Goal: Find contact information: Find contact information

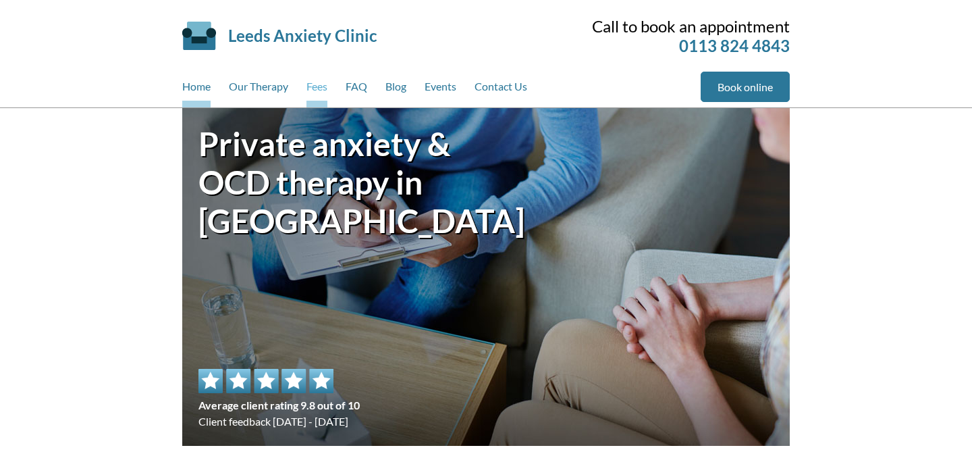
click at [316, 90] on link "Fees" at bounding box center [316, 90] width 21 height 36
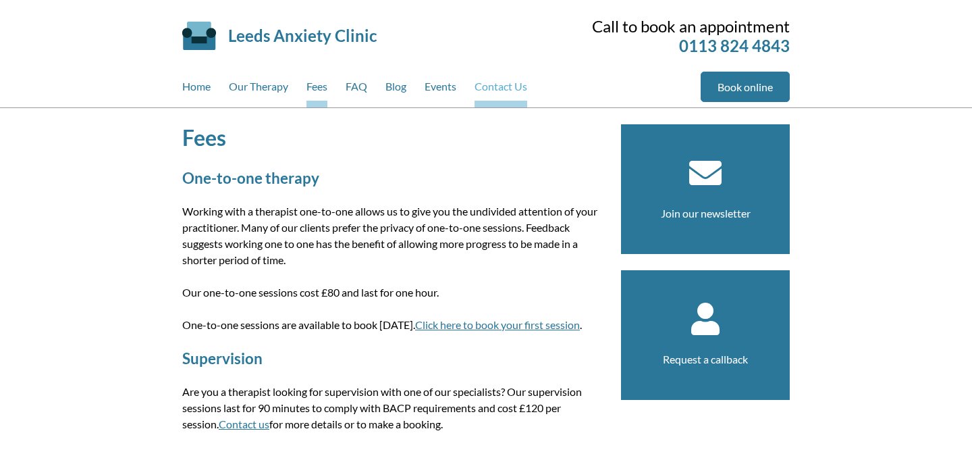
click at [504, 86] on link "Contact Us" at bounding box center [500, 90] width 53 height 36
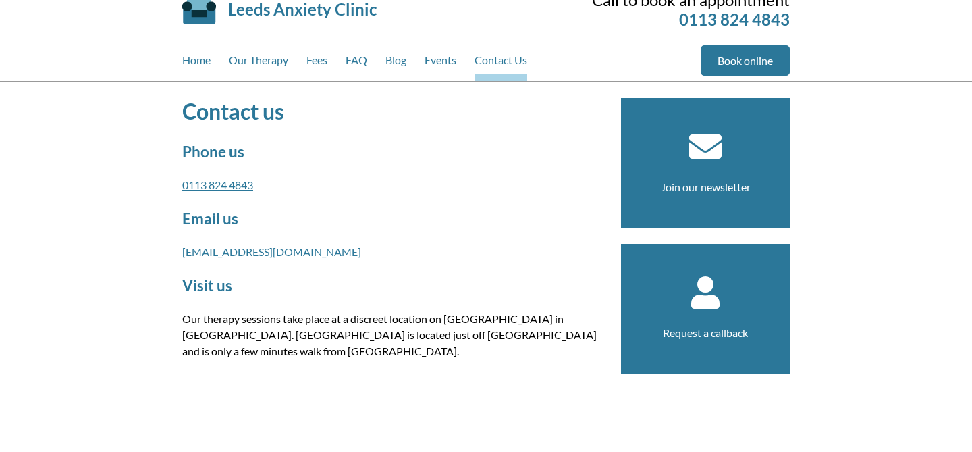
scroll to position [24, 0]
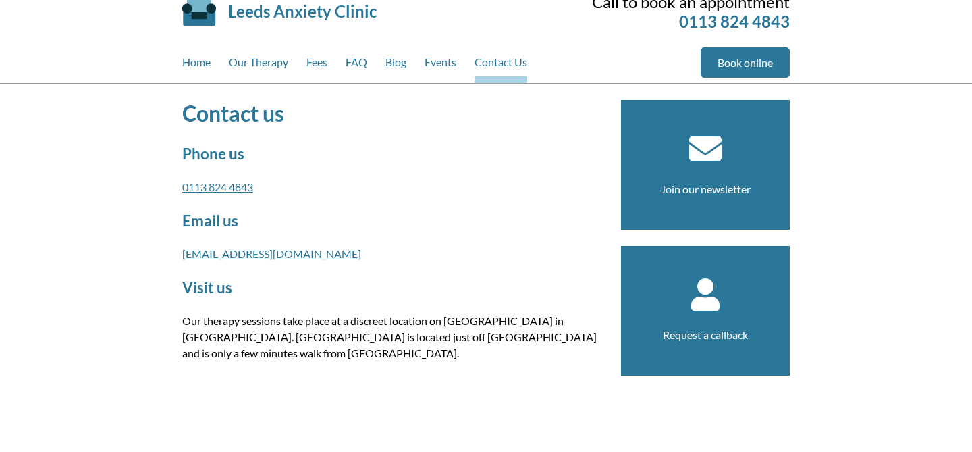
drag, startPoint x: 333, startPoint y: 252, endPoint x: 164, endPoint y: 243, distance: 169.7
copy link "[EMAIL_ADDRESS][DOMAIN_NAME]"
